Goal: Information Seeking & Learning: Find specific fact

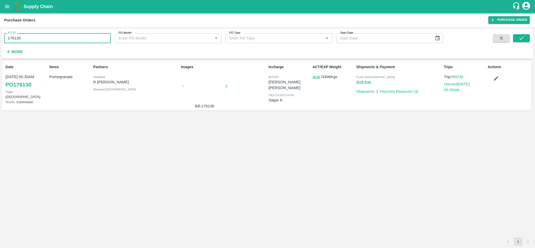
click at [24, 35] on input "176130" at bounding box center [57, 38] width 107 height 10
type input "162411"
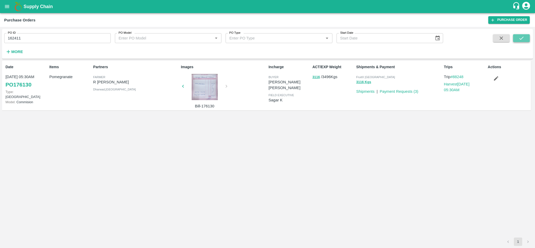
click at [520, 37] on icon "submit" at bounding box center [522, 38] width 6 height 6
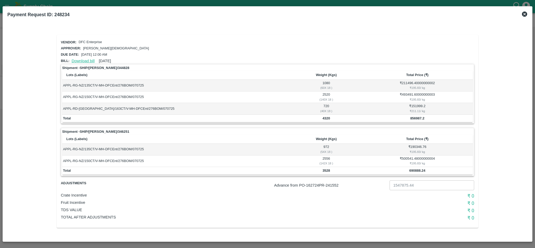
click at [80, 60] on link "Download bill" at bounding box center [83, 61] width 23 height 4
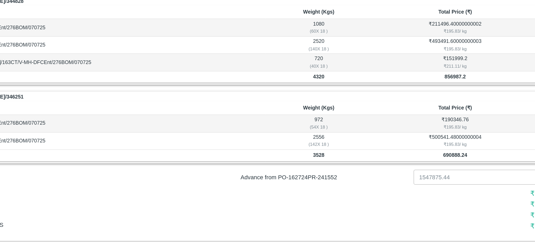
click at [334, 185] on p "Advance from PO- 162724 PR- 241552" at bounding box center [330, 185] width 113 height 6
copy p "241552"
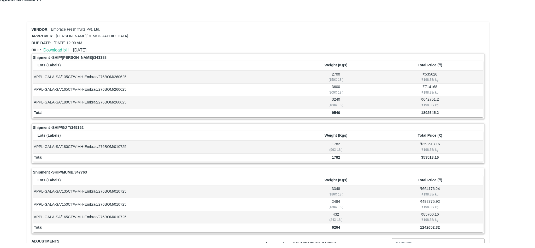
scroll to position [50, 0]
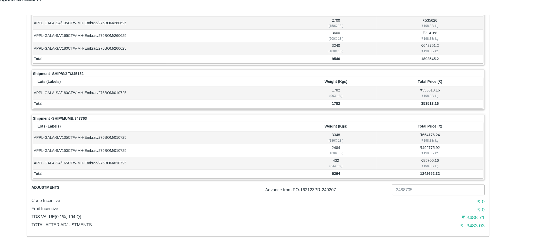
click at [461, 220] on h6 "₹ -3483.03" at bounding box center [405, 220] width 138 height 7
copy h6 "3483.03"
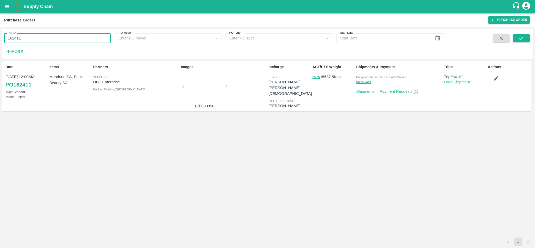
drag, startPoint x: 0, startPoint y: 0, endPoint x: 57, endPoint y: 40, distance: 69.9
click at [57, 40] on input "162411" at bounding box center [57, 38] width 107 height 10
paste input "text"
type input "174980"
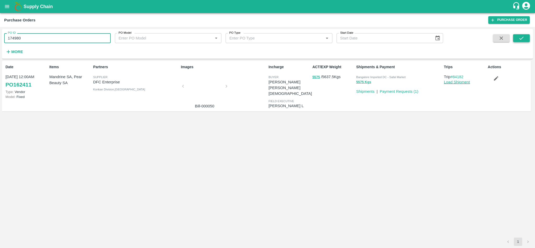
click at [517, 36] on button "submit" at bounding box center [521, 38] width 17 height 8
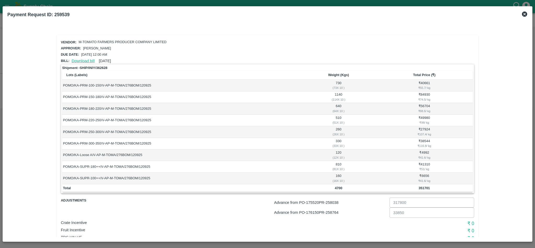
click at [86, 60] on link "Download bill" at bounding box center [83, 61] width 23 height 4
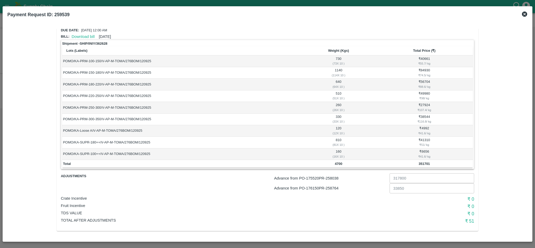
click at [335, 188] on p "Advance from PO- 176150 PR- 258764" at bounding box center [330, 188] width 113 height 6
copy p "258764"
